Goal: Task Accomplishment & Management: Manage account settings

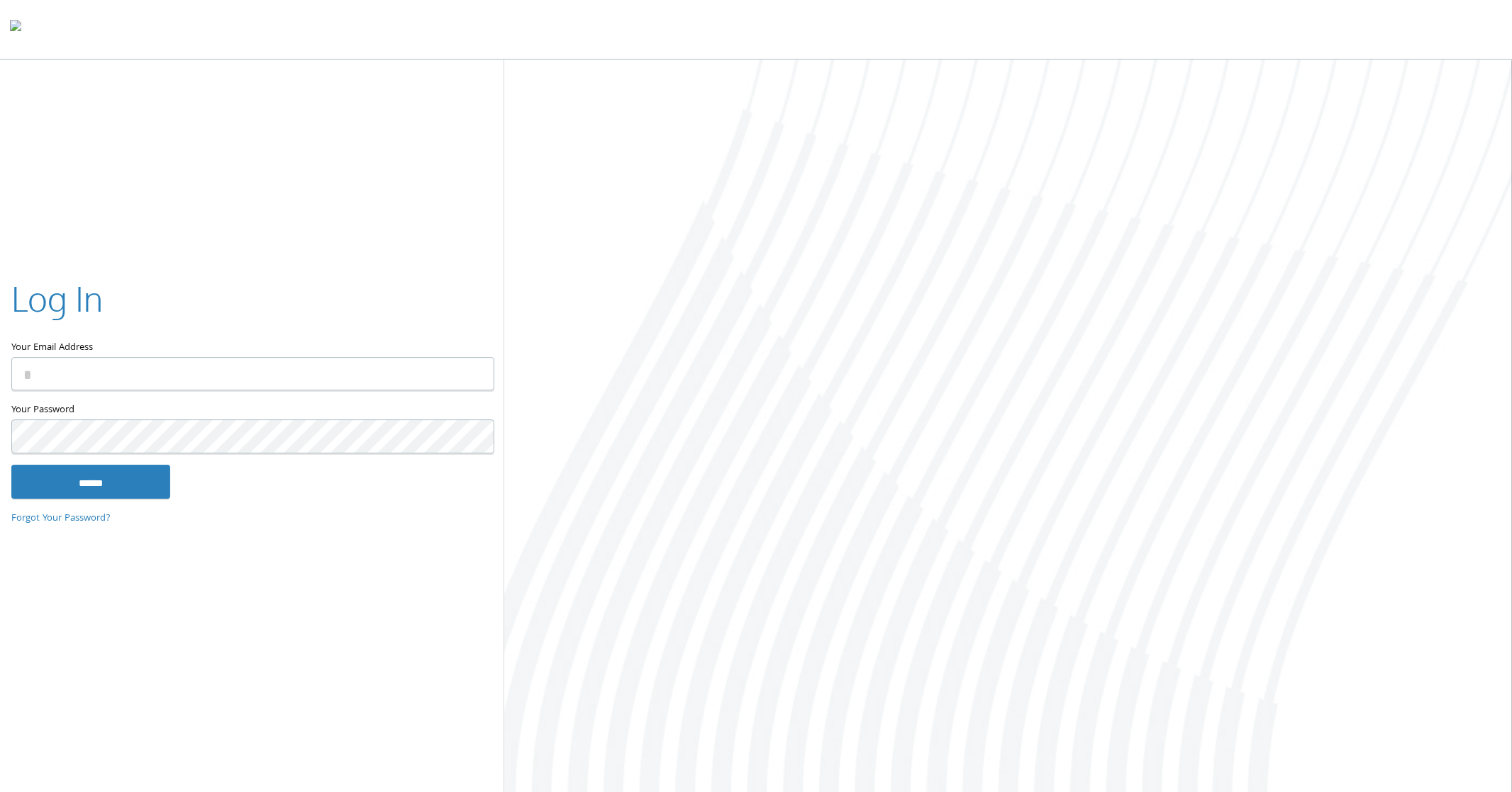
type input "**********"
click at [77, 483] on input "******" at bounding box center [90, 482] width 158 height 34
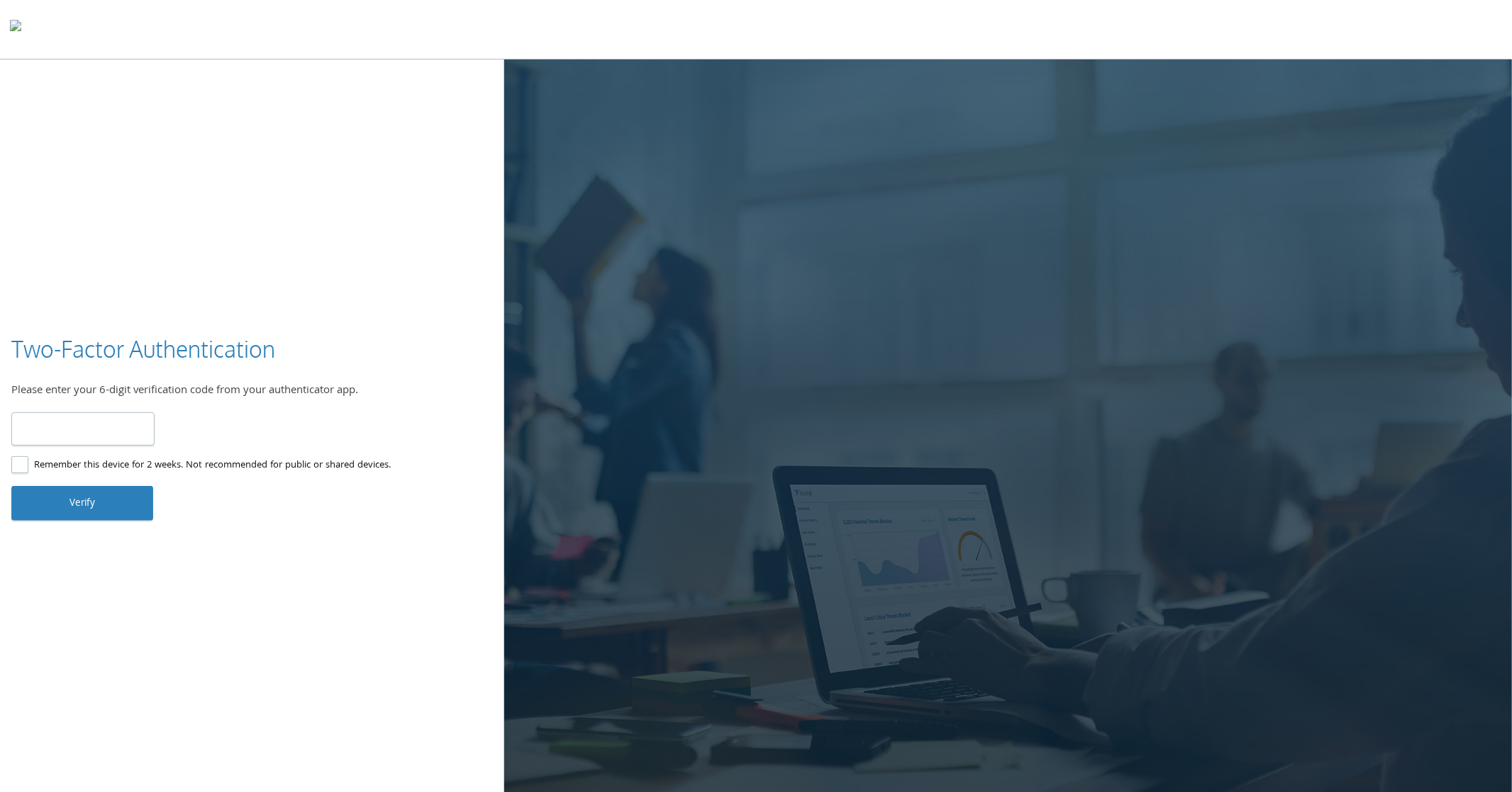
type input "******"
click at [107, 508] on button "Verify" at bounding box center [82, 503] width 142 height 34
